Goal: Information Seeking & Learning: Learn about a topic

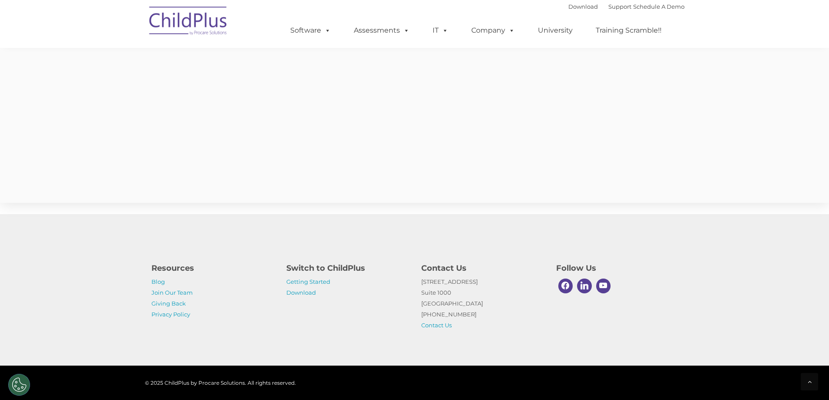
scroll to position [733, 0]
click at [158, 283] on link "Blog" at bounding box center [157, 281] width 13 height 7
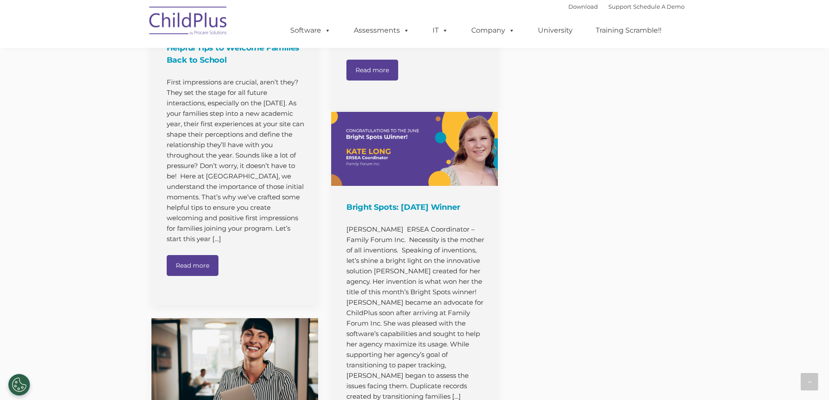
scroll to position [3514, 0]
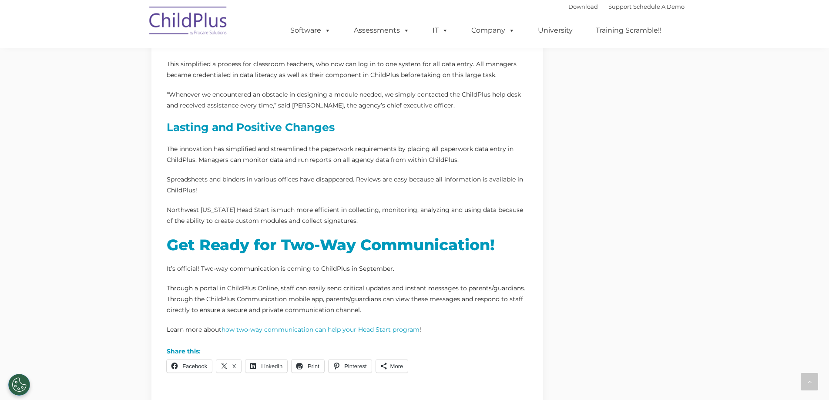
scroll to position [460, 0]
